Goal: Navigation & Orientation: Find specific page/section

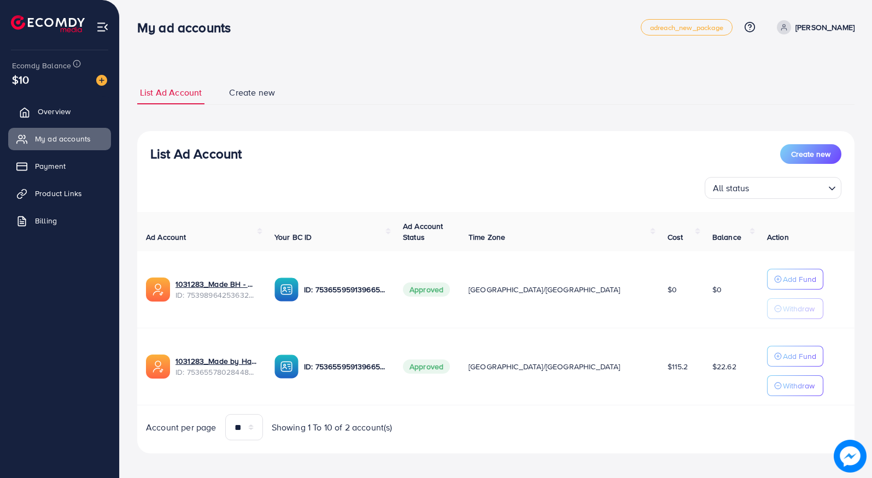
click at [50, 115] on span "Overview" at bounding box center [54, 111] width 33 height 11
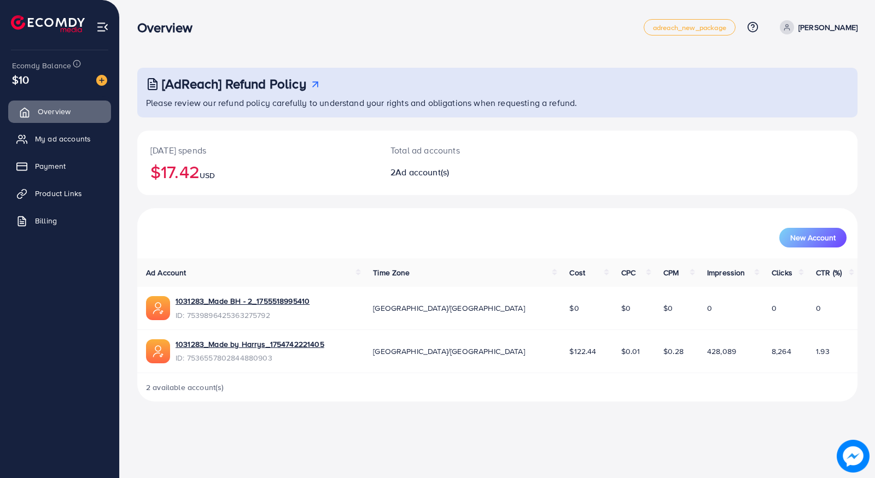
click at [60, 121] on link "Overview" at bounding box center [59, 112] width 103 height 22
click at [58, 140] on span "My ad accounts" at bounding box center [66, 138] width 56 height 11
